Goal: Transaction & Acquisition: Purchase product/service

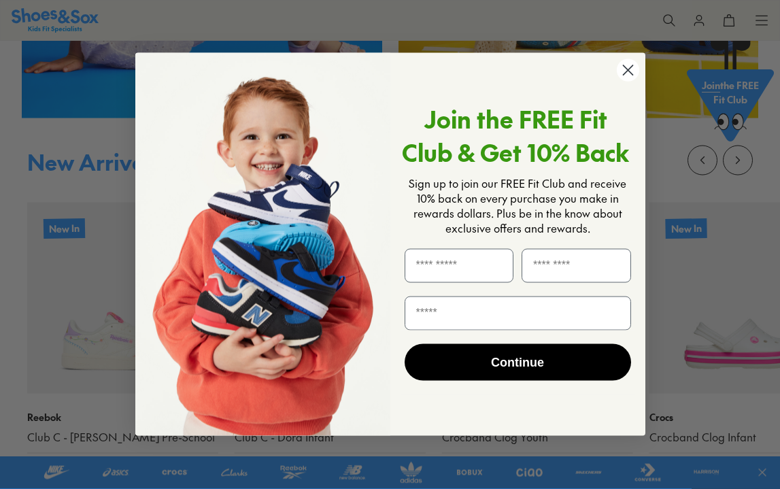
scroll to position [766, 0]
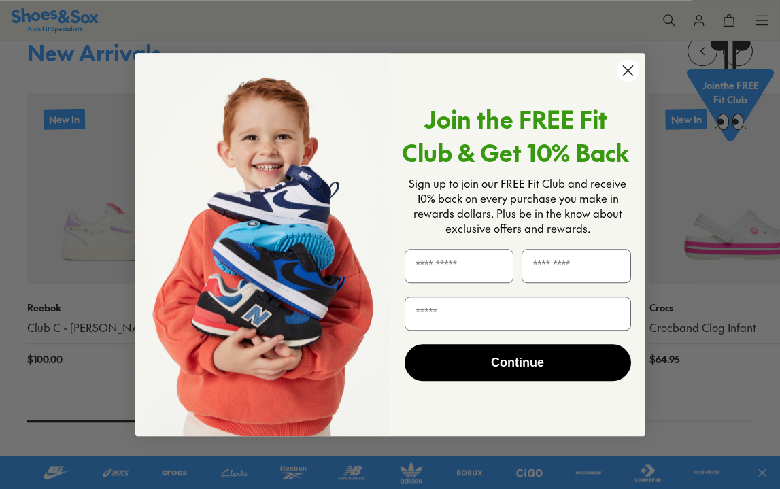
click at [628, 70] on icon "Close dialog" at bounding box center [628, 71] width 10 height 10
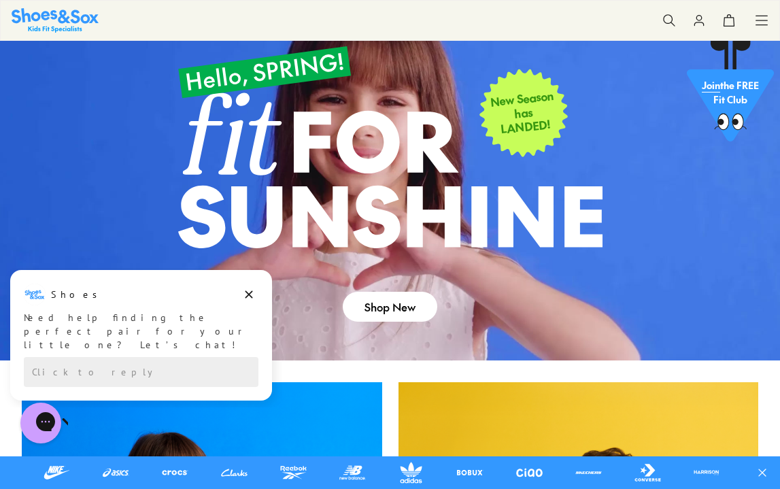
scroll to position [39, 0]
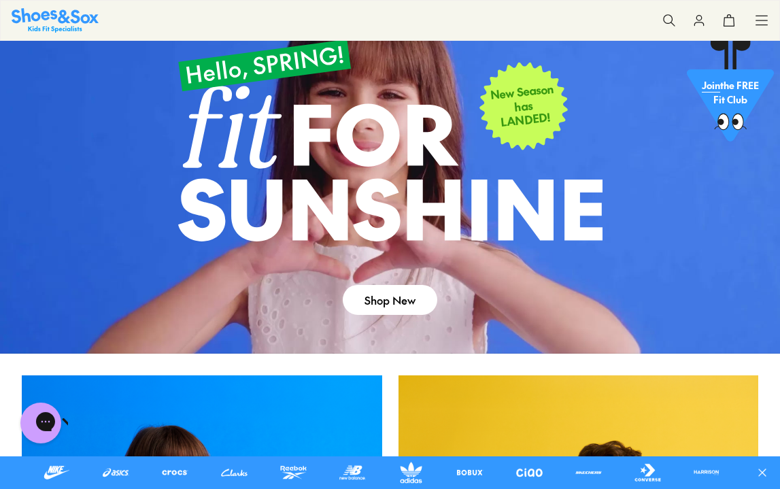
click at [246, 289] on link at bounding box center [390, 191] width 780 height 325
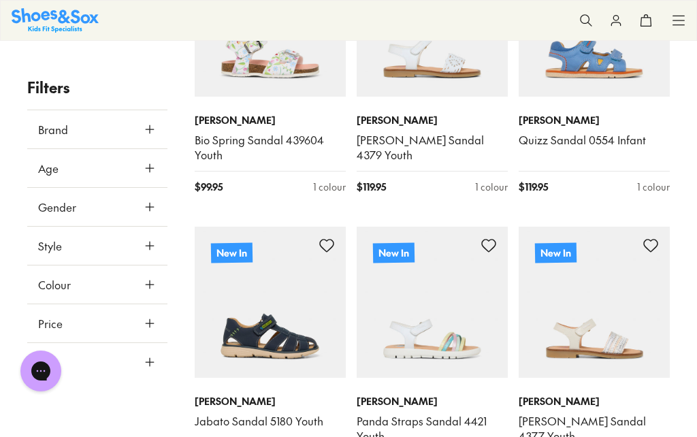
scroll to position [2508, 0]
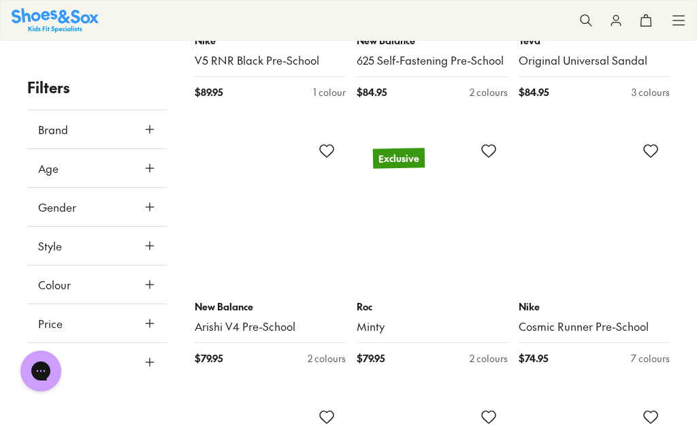
scroll to position [4747, 0]
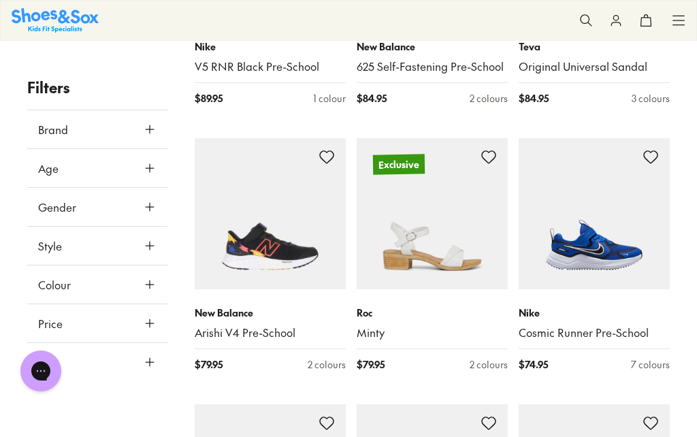
click at [150, 163] on icon at bounding box center [150, 168] width 14 height 14
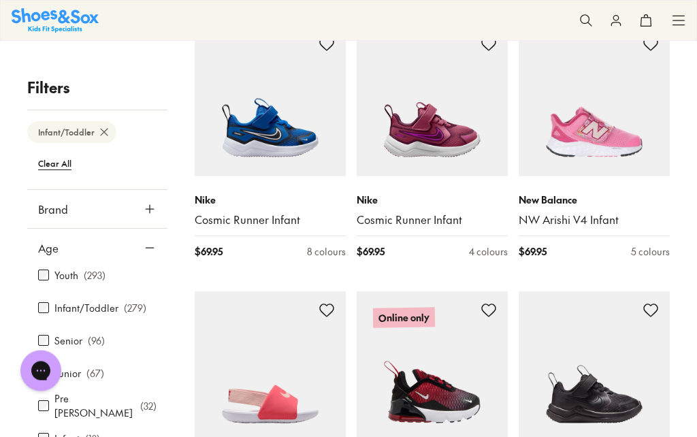
scroll to position [2522, 0]
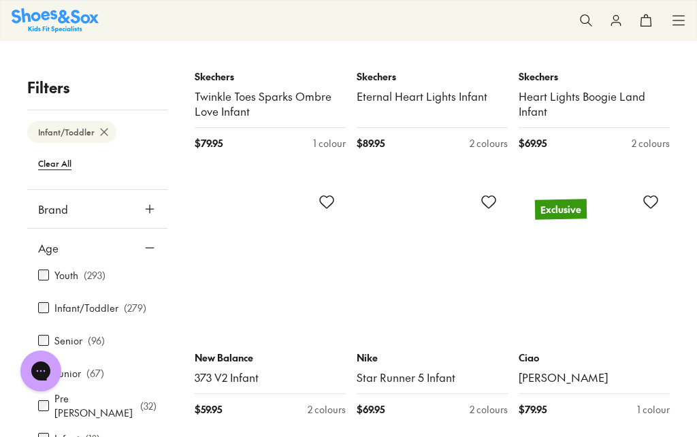
scroll to position [5549, 0]
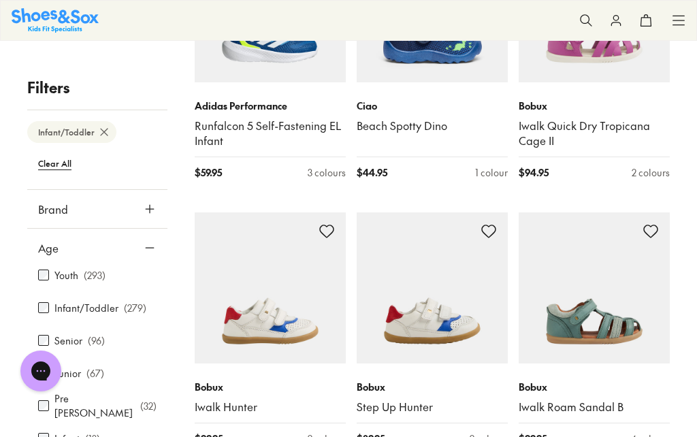
scroll to position [8143, 0]
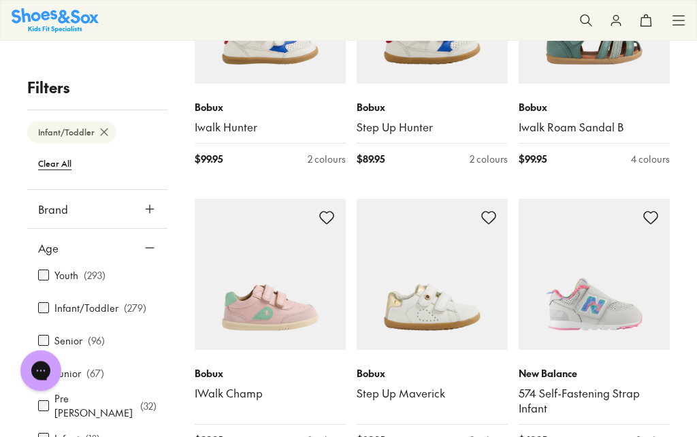
scroll to position [8411, 0]
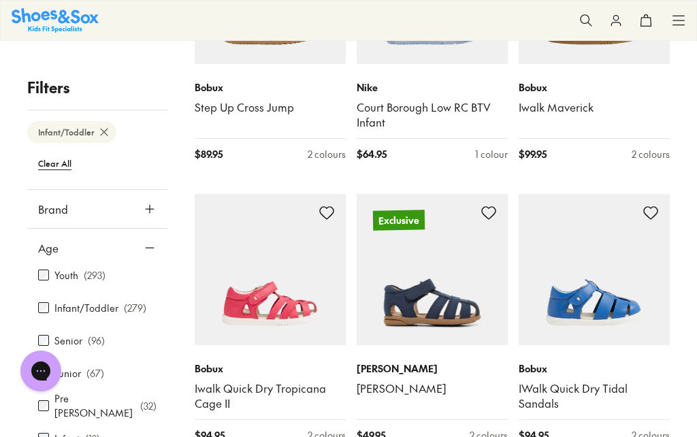
scroll to position [9036, 0]
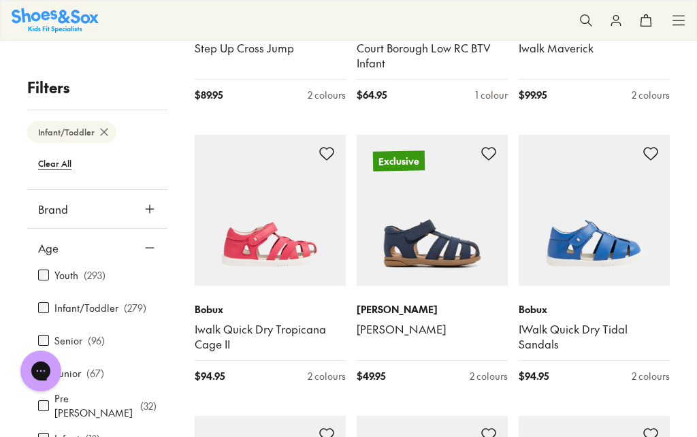
click at [577, 156] on img at bounding box center [593, 210] width 151 height 151
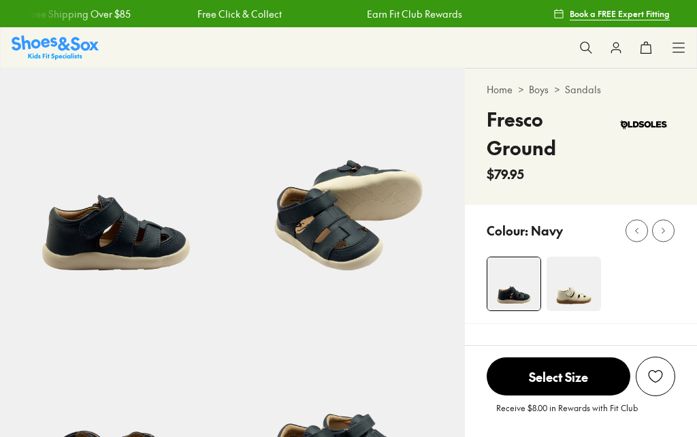
select select "*"
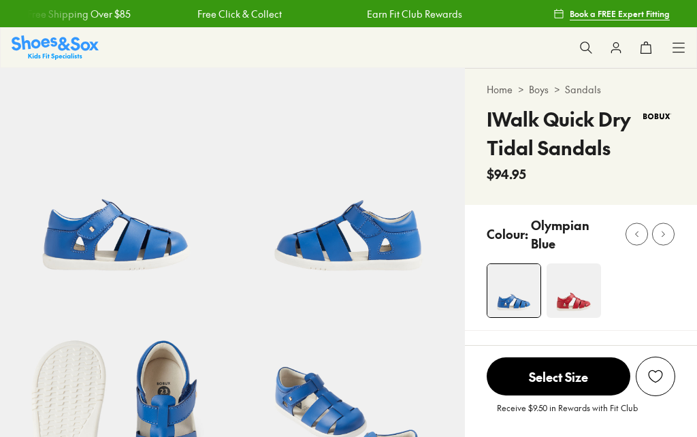
scroll to position [292, 0]
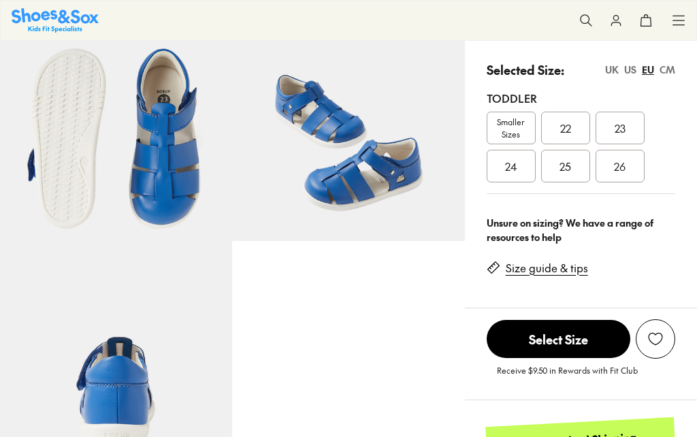
select select "*"
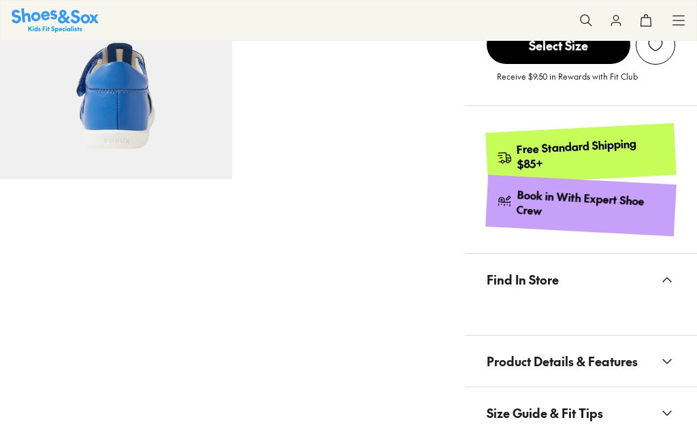
scroll to position [677, 0]
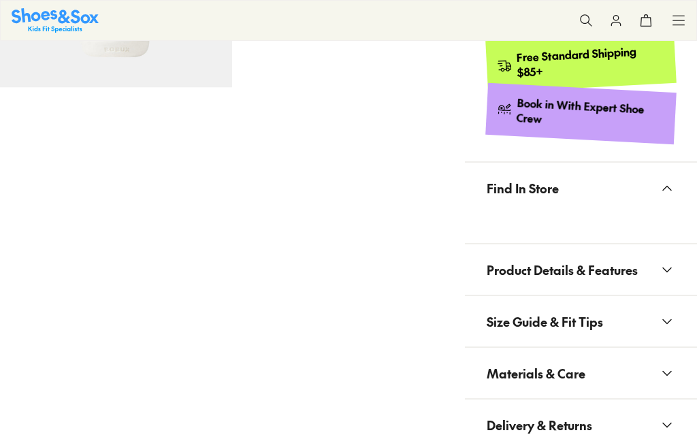
click at [665, 268] on use at bounding box center [667, 270] width 8 height 4
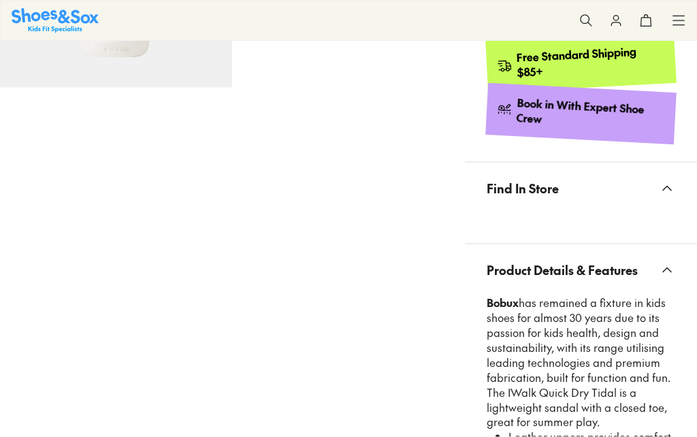
scroll to position [732, 0]
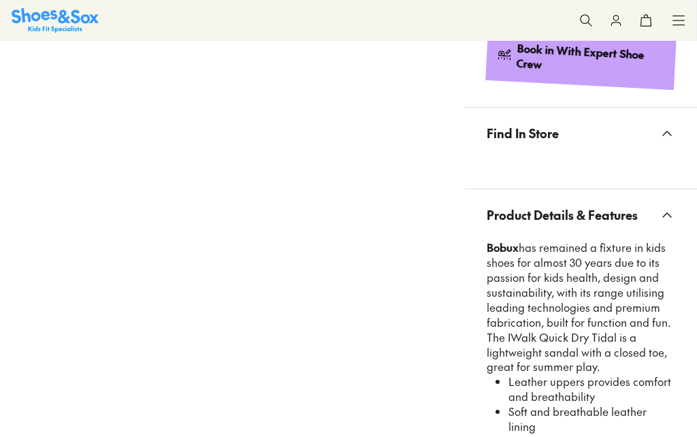
click at [666, 207] on icon at bounding box center [667, 215] width 16 height 16
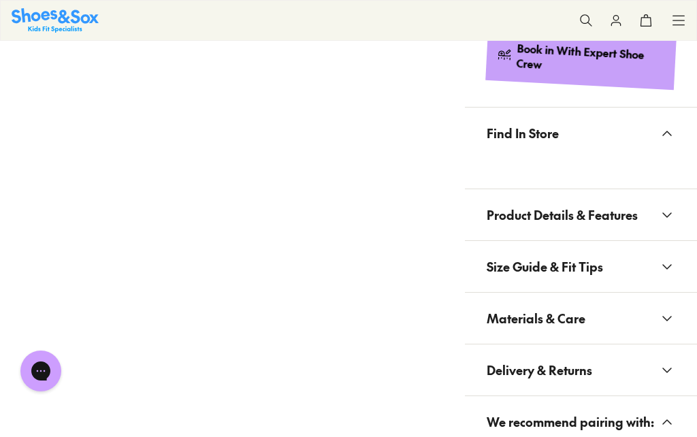
scroll to position [0, 0]
click at [667, 213] on icon at bounding box center [667, 215] width 16 height 16
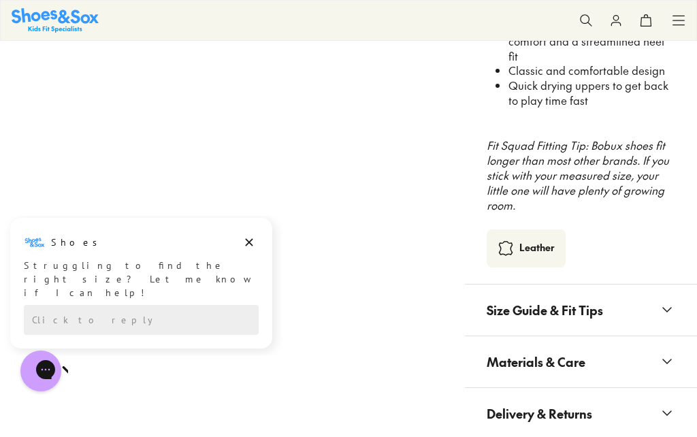
scroll to position [1223, 0]
click at [661, 352] on icon at bounding box center [667, 360] width 16 height 16
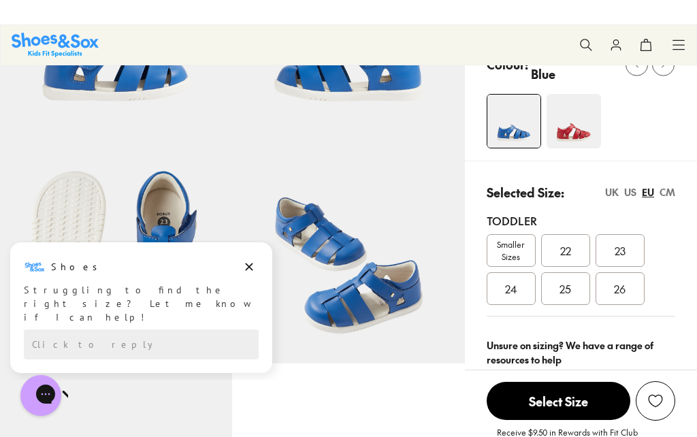
scroll to position [0, 0]
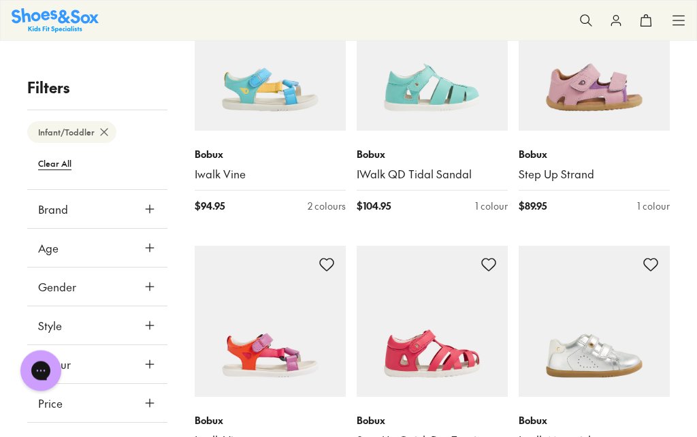
scroll to position [5662, 0]
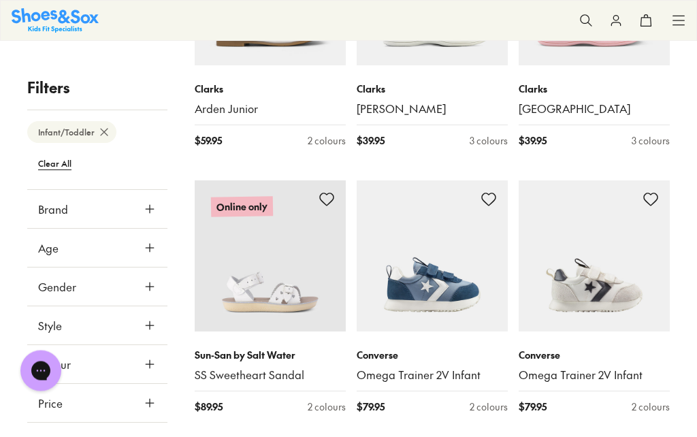
scroll to position [8753, 0]
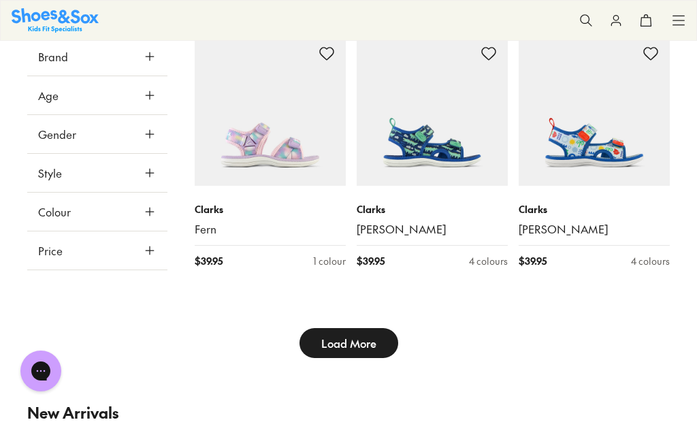
click at [342, 335] on span "Load More" at bounding box center [348, 343] width 55 height 16
click at [343, 335] on span "Load More" at bounding box center [348, 343] width 55 height 16
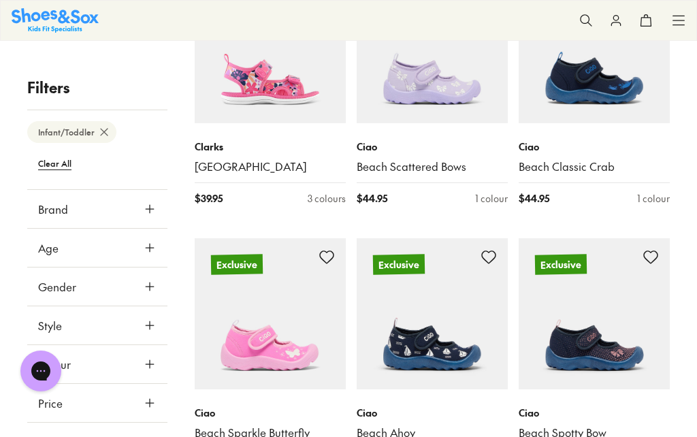
scroll to position [10303, 0]
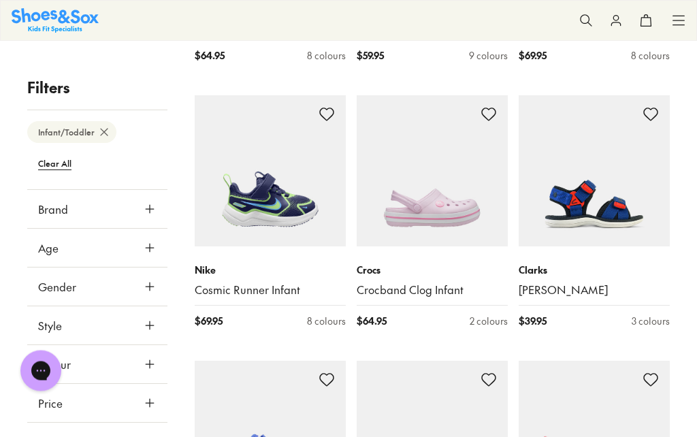
click at [149, 245] on icon at bounding box center [150, 248] width 14 height 14
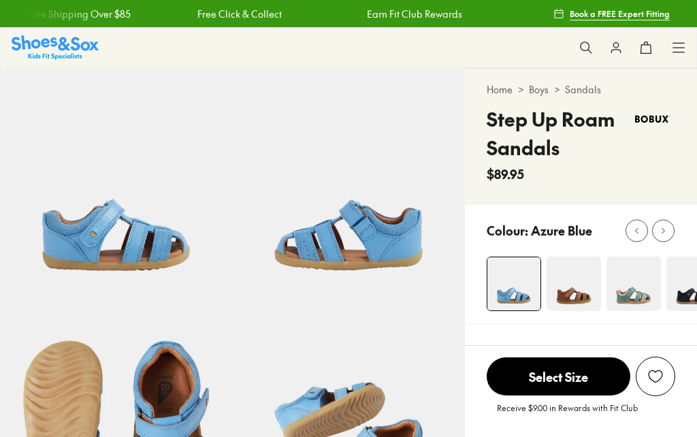
select select "*"
click at [667, 226] on icon at bounding box center [663, 230] width 10 height 10
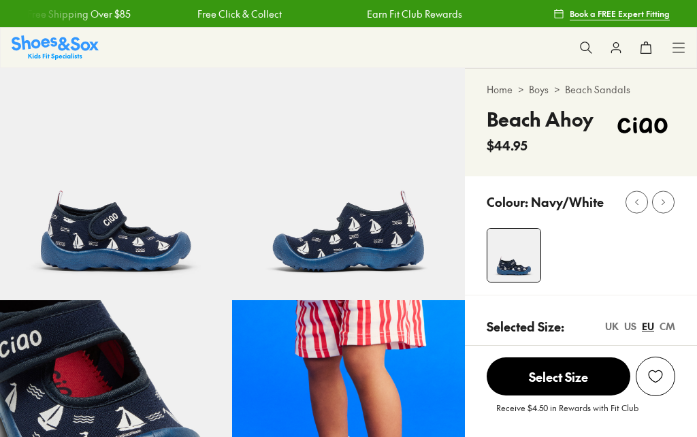
select select "*"
click at [0, 0] on icon at bounding box center [0, 0] width 0 height 0
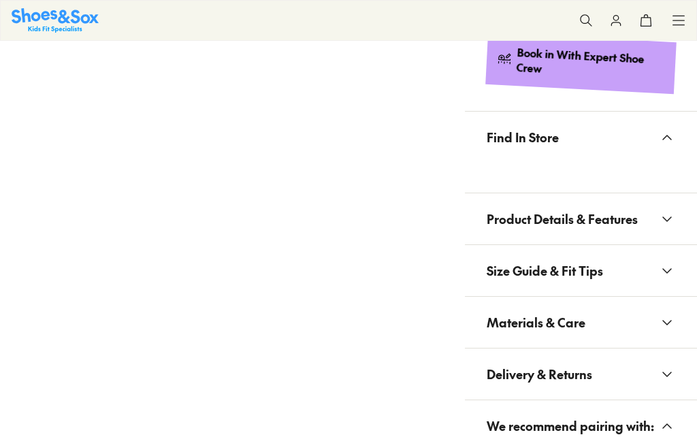
click at [661, 211] on icon at bounding box center [667, 219] width 16 height 16
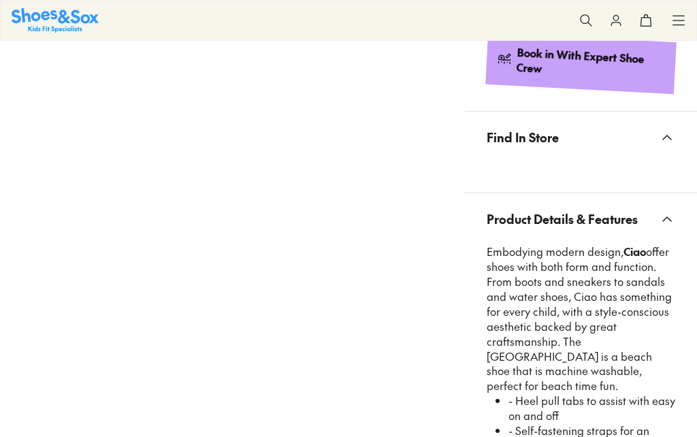
scroll to position [1333, 0]
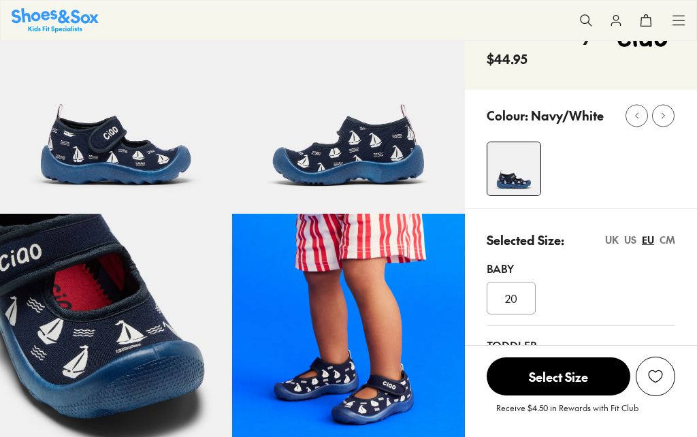
scroll to position [0, 0]
click at [637, 120] on icon at bounding box center [636, 115] width 10 height 10
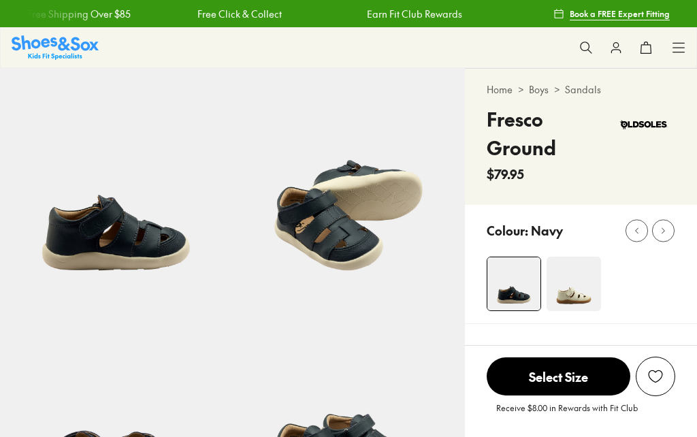
scroll to position [423, 0]
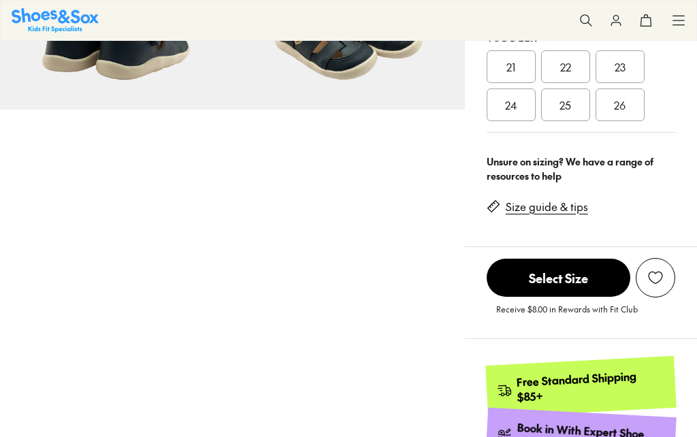
select select "*"
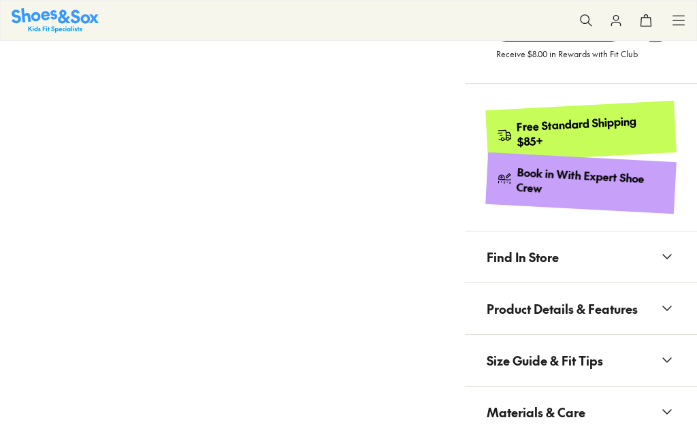
scroll to position [725, 0]
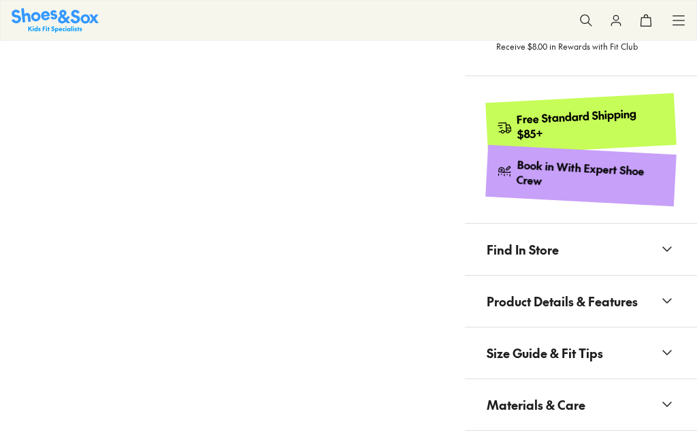
click at [663, 396] on icon at bounding box center [667, 404] width 16 height 16
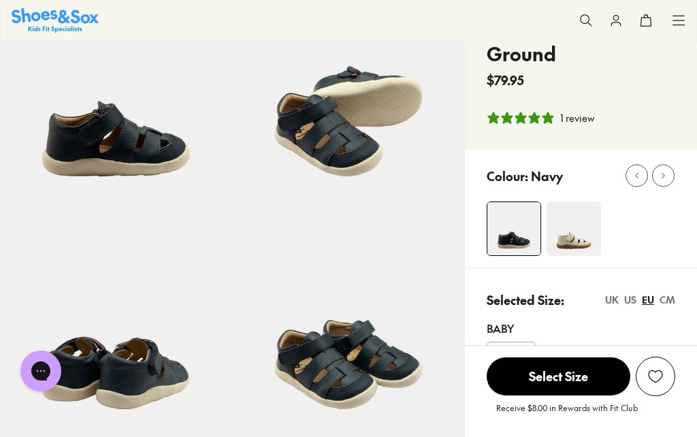
scroll to position [69, 0]
